Goal: Check status

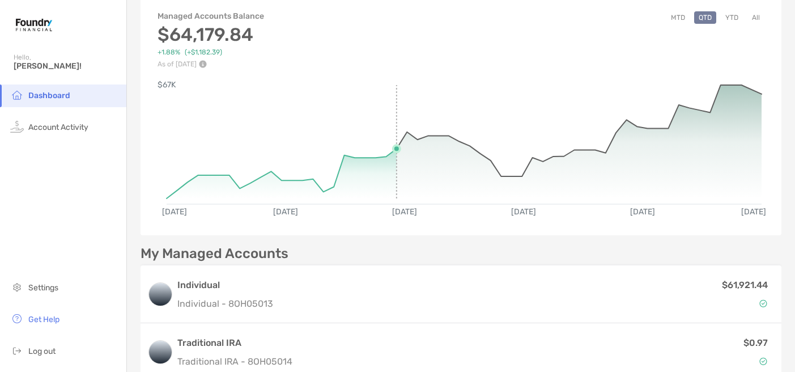
scroll to position [31, 0]
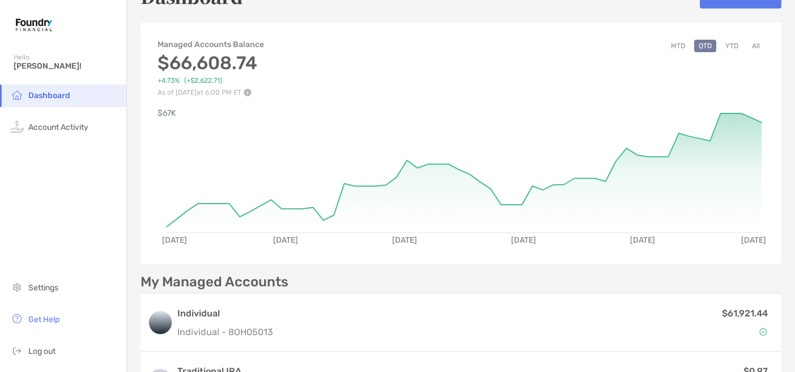
click at [386, 107] on div "[DATE] [DATE] [DATE] [DATE] [DATE] [DATE] $67K" at bounding box center [460, 176] width 641 height 161
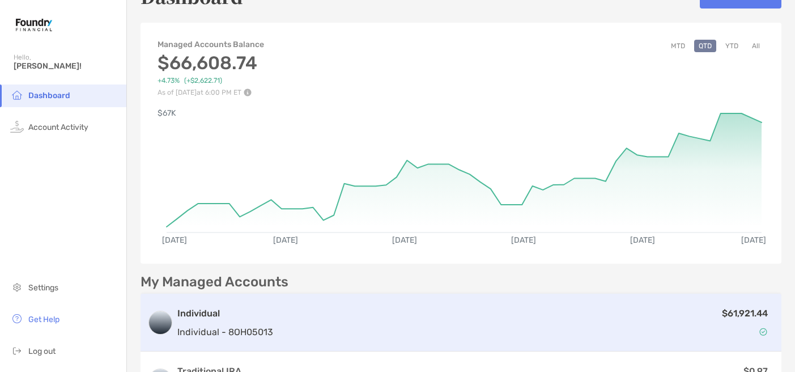
click at [395, 338] on div "$61,921.44" at bounding box center [526, 322] width 497 height 33
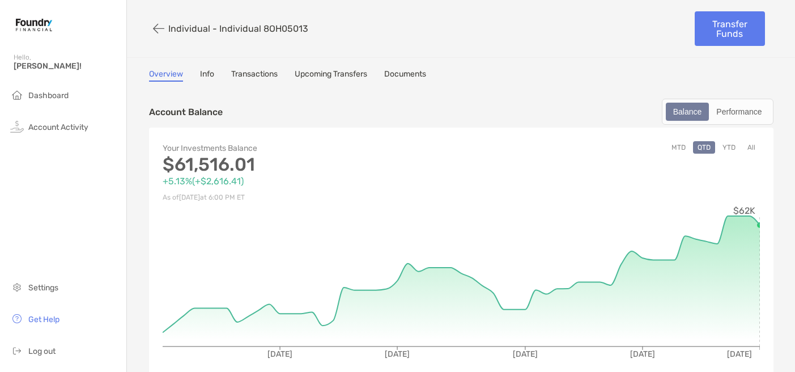
click at [748, 150] on button "All" at bounding box center [751, 147] width 17 height 12
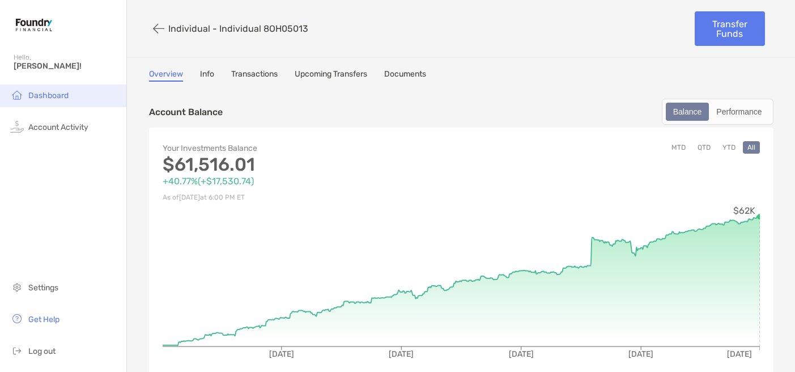
click at [65, 99] on span "Dashboard" at bounding box center [48, 96] width 40 height 10
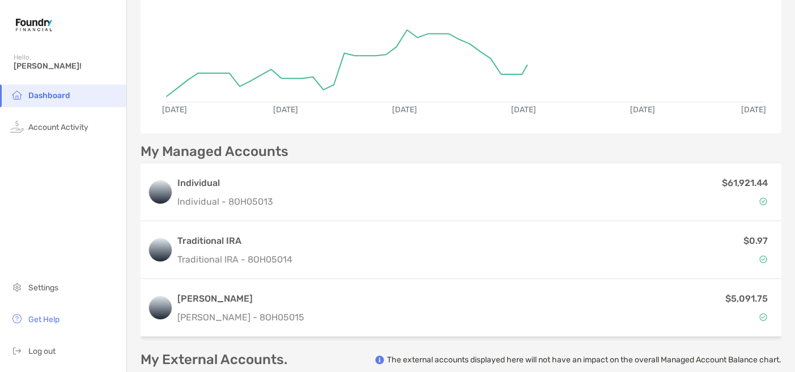
scroll to position [182, 0]
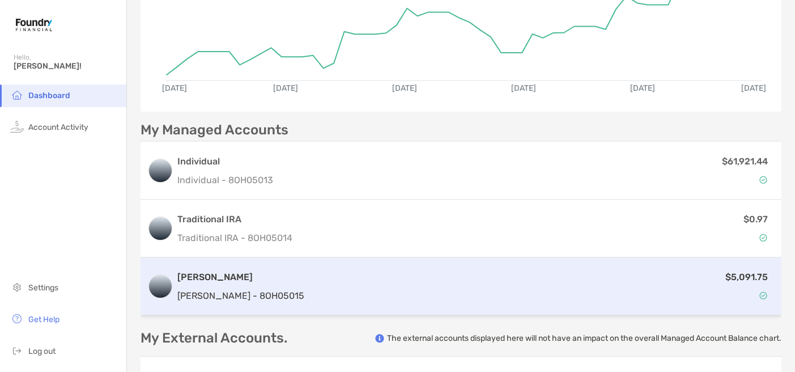
click at [318, 289] on div "$5,091.75" at bounding box center [542, 286] width 466 height 33
